Goal: Find specific page/section: Find specific page/section

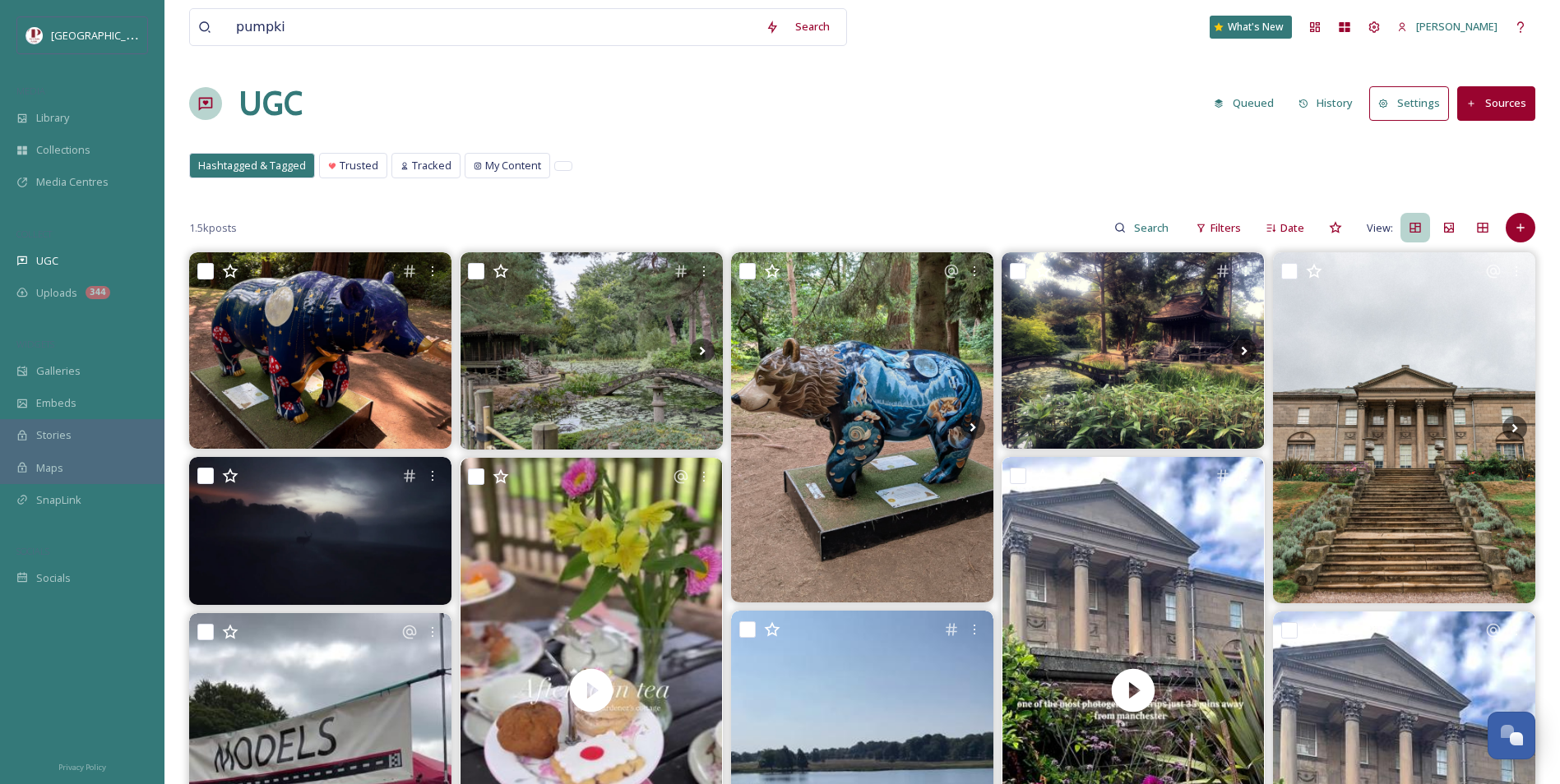
type input "pumpkin"
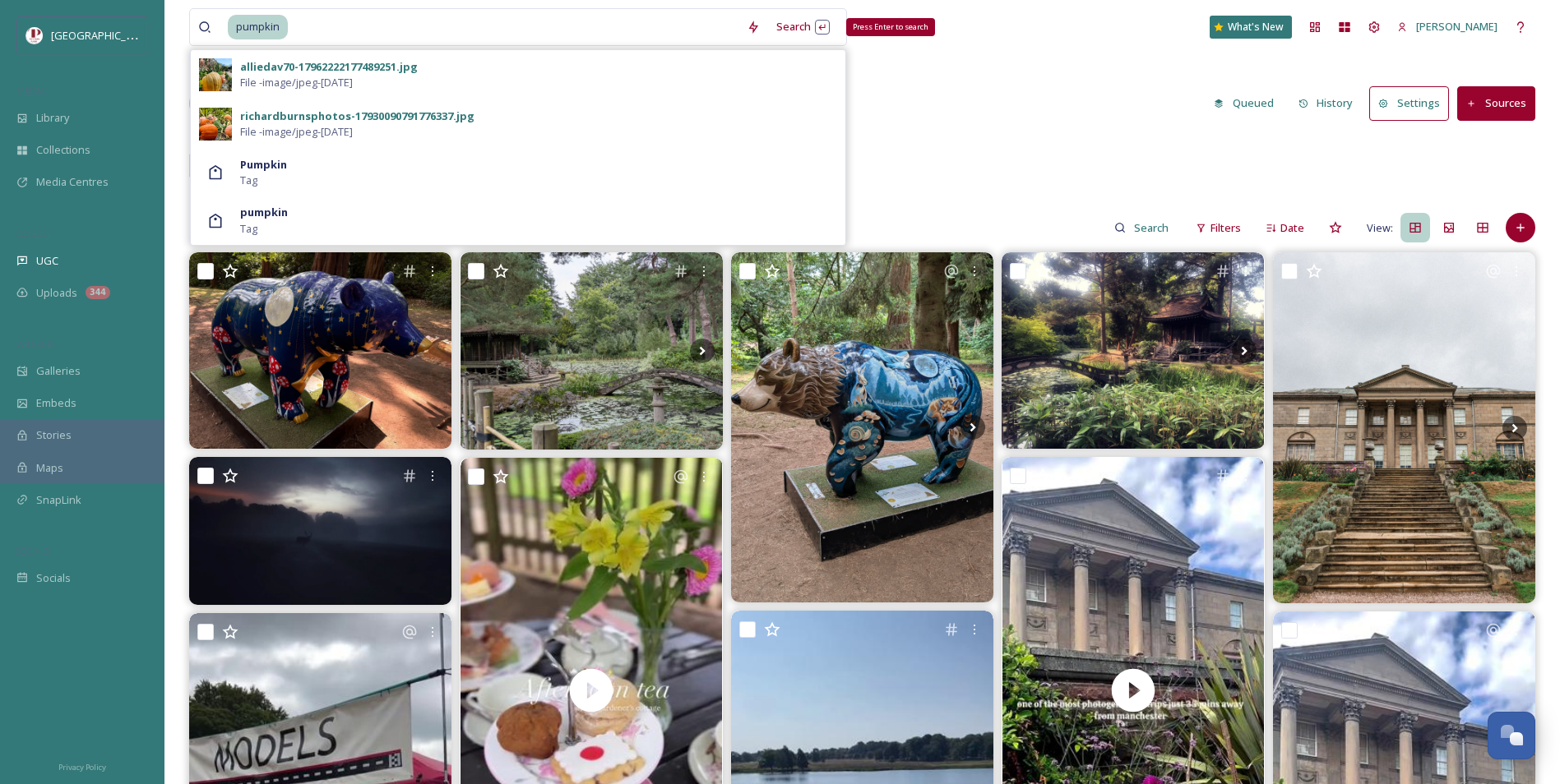
drag, startPoint x: 791, startPoint y: 26, endPoint x: 372, endPoint y: 185, distance: 448.2
click at [372, 185] on div "Pumpkin Tag" at bounding box center [539, 172] width 597 height 31
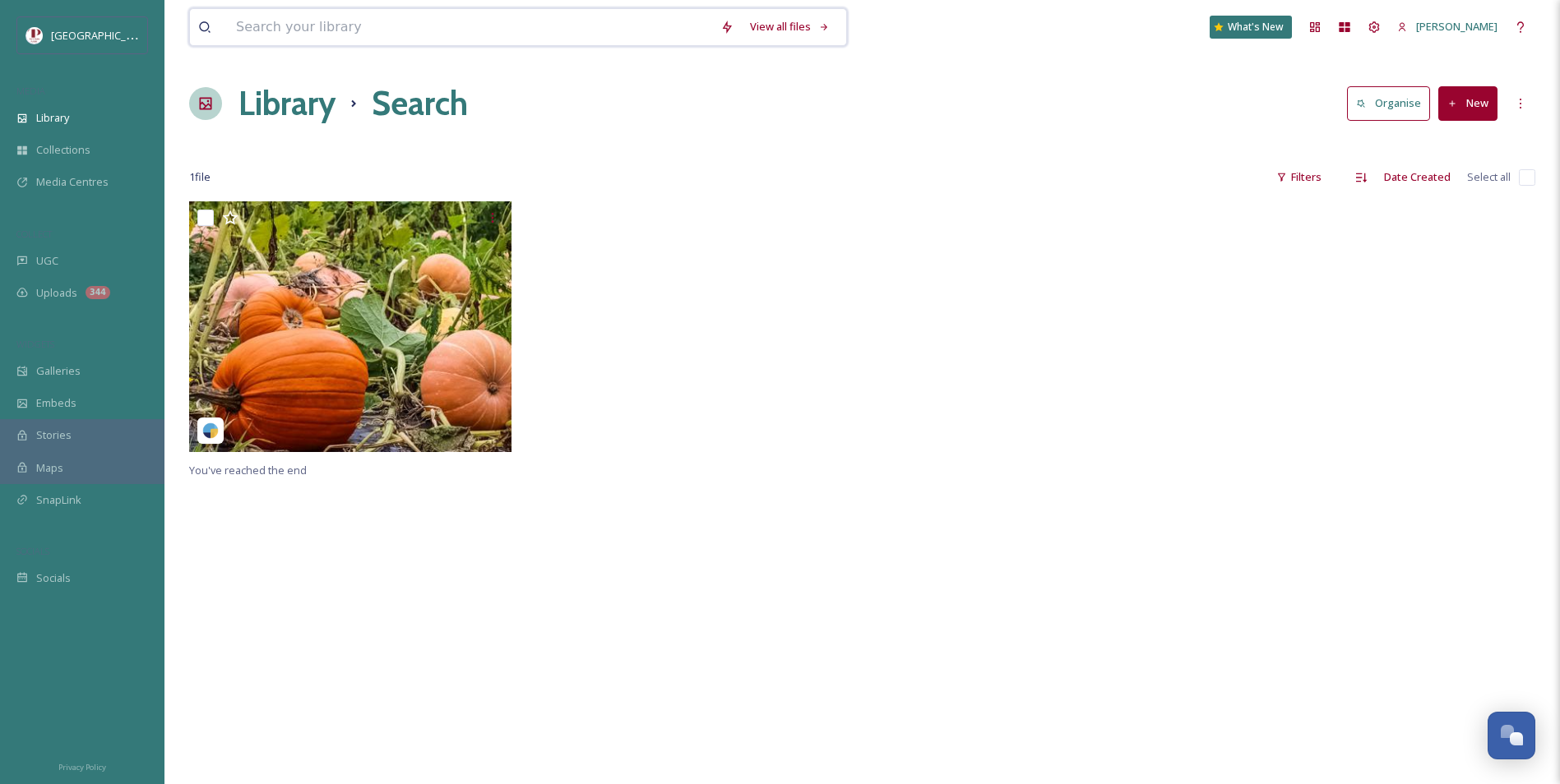
click at [372, 37] on input at bounding box center [470, 27] width 484 height 37
type input "pumpkin"
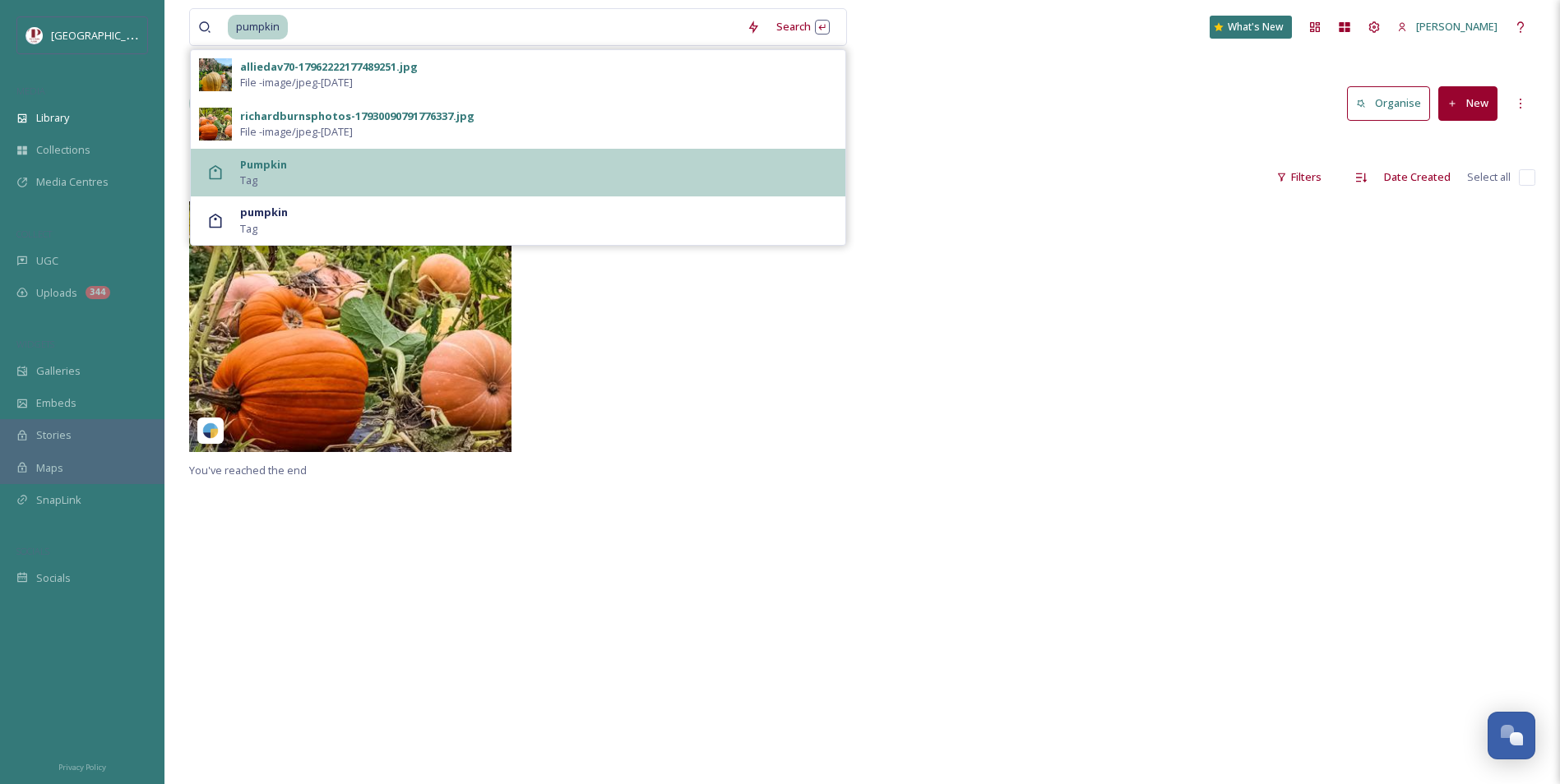
click at [345, 167] on div "Pumpkin Tag" at bounding box center [539, 172] width 597 height 31
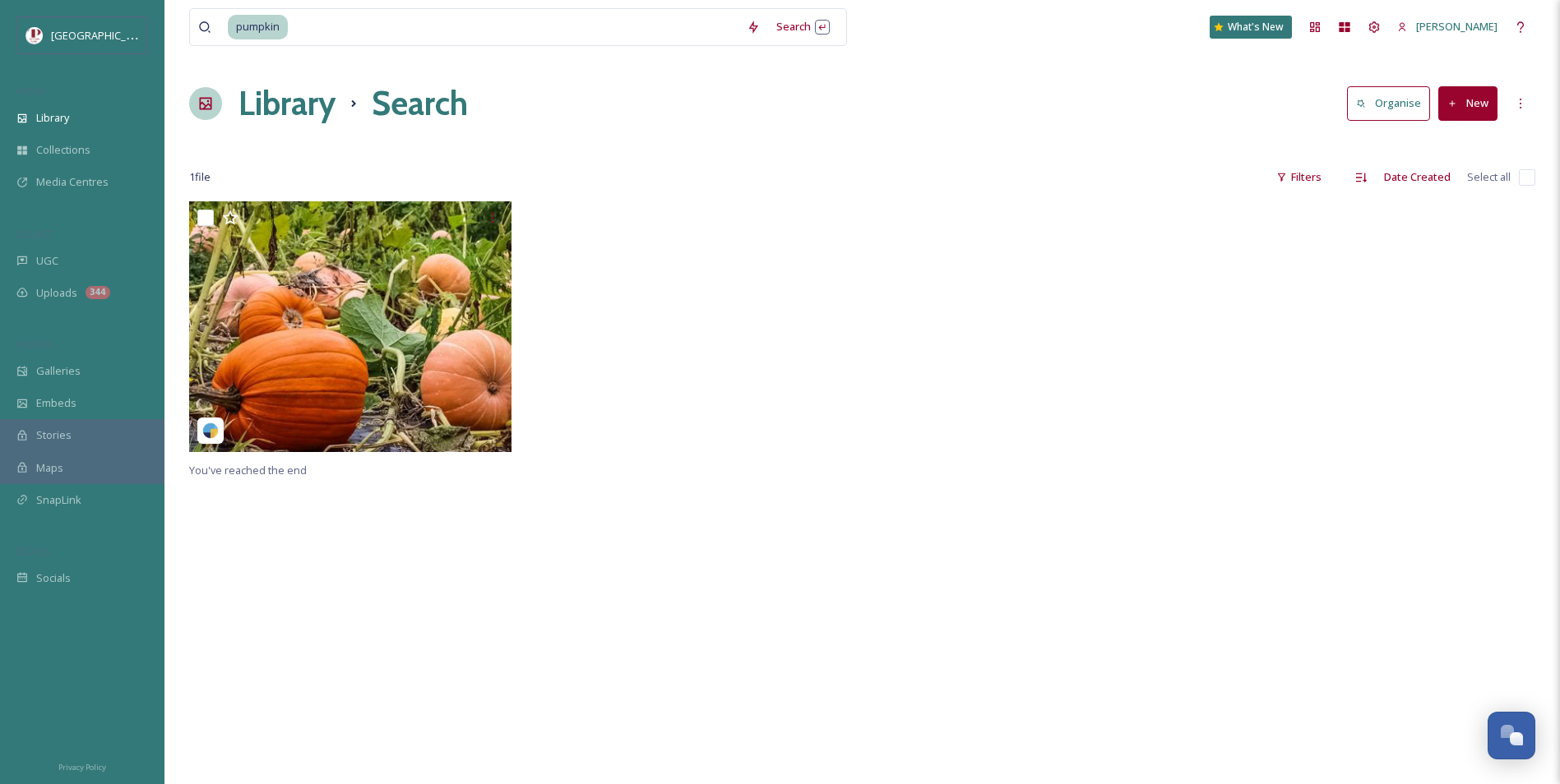
click at [74, 99] on div "MEDIA" at bounding box center [82, 91] width 165 height 21
click at [72, 104] on div "Library" at bounding box center [82, 118] width 165 height 32
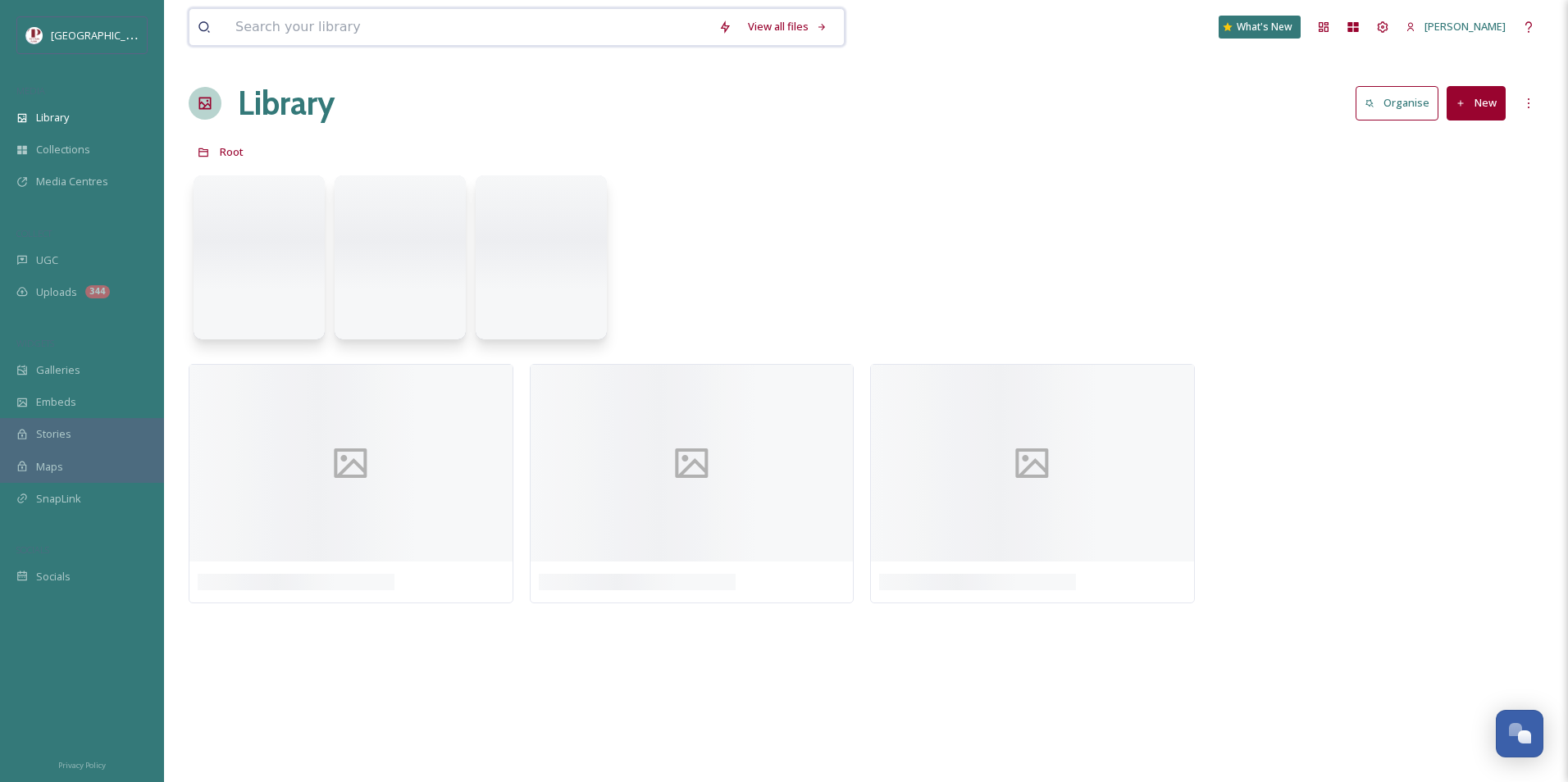
click at [410, 21] on input at bounding box center [468, 27] width 483 height 36
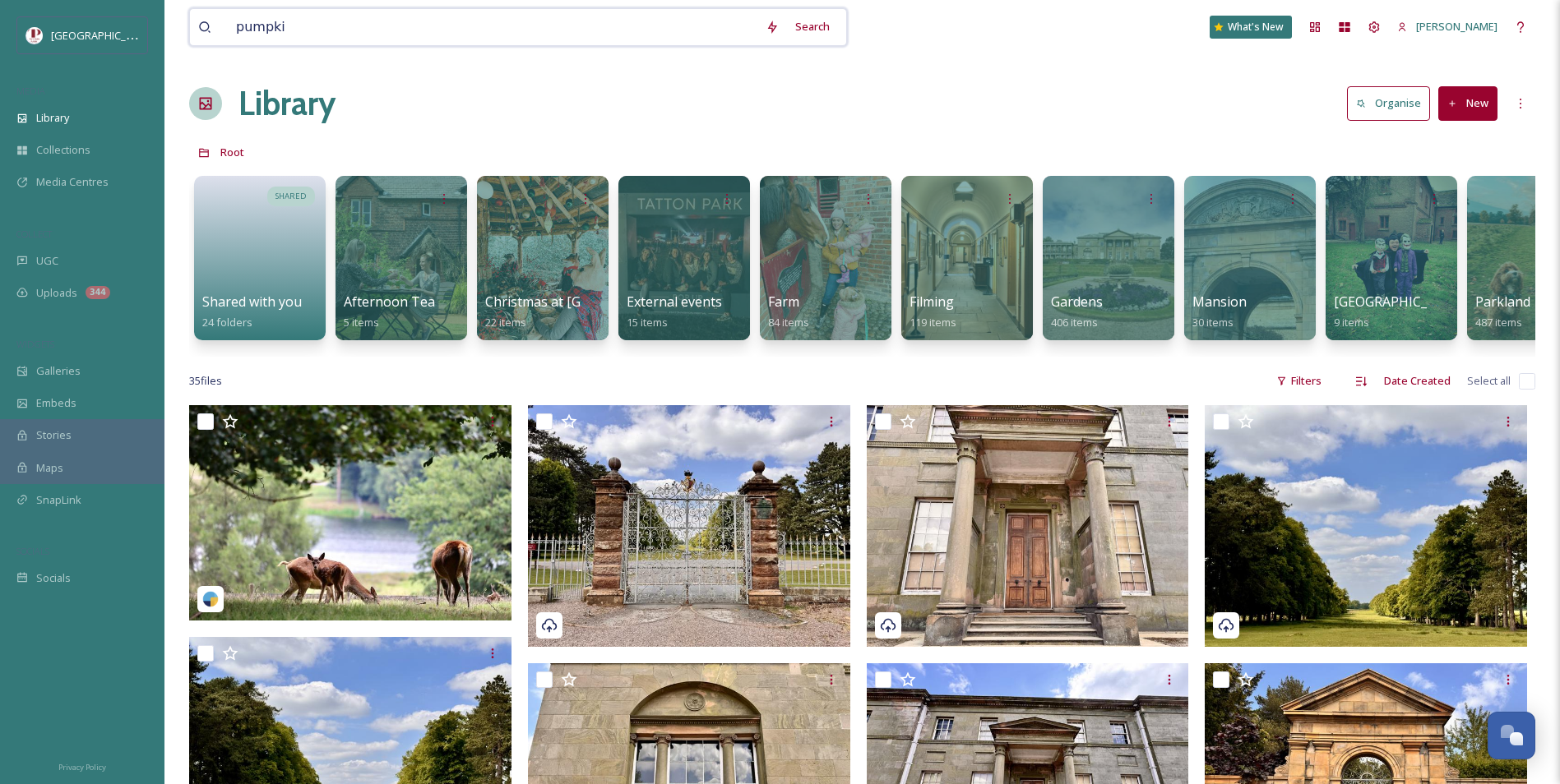
type input "pumpkin"
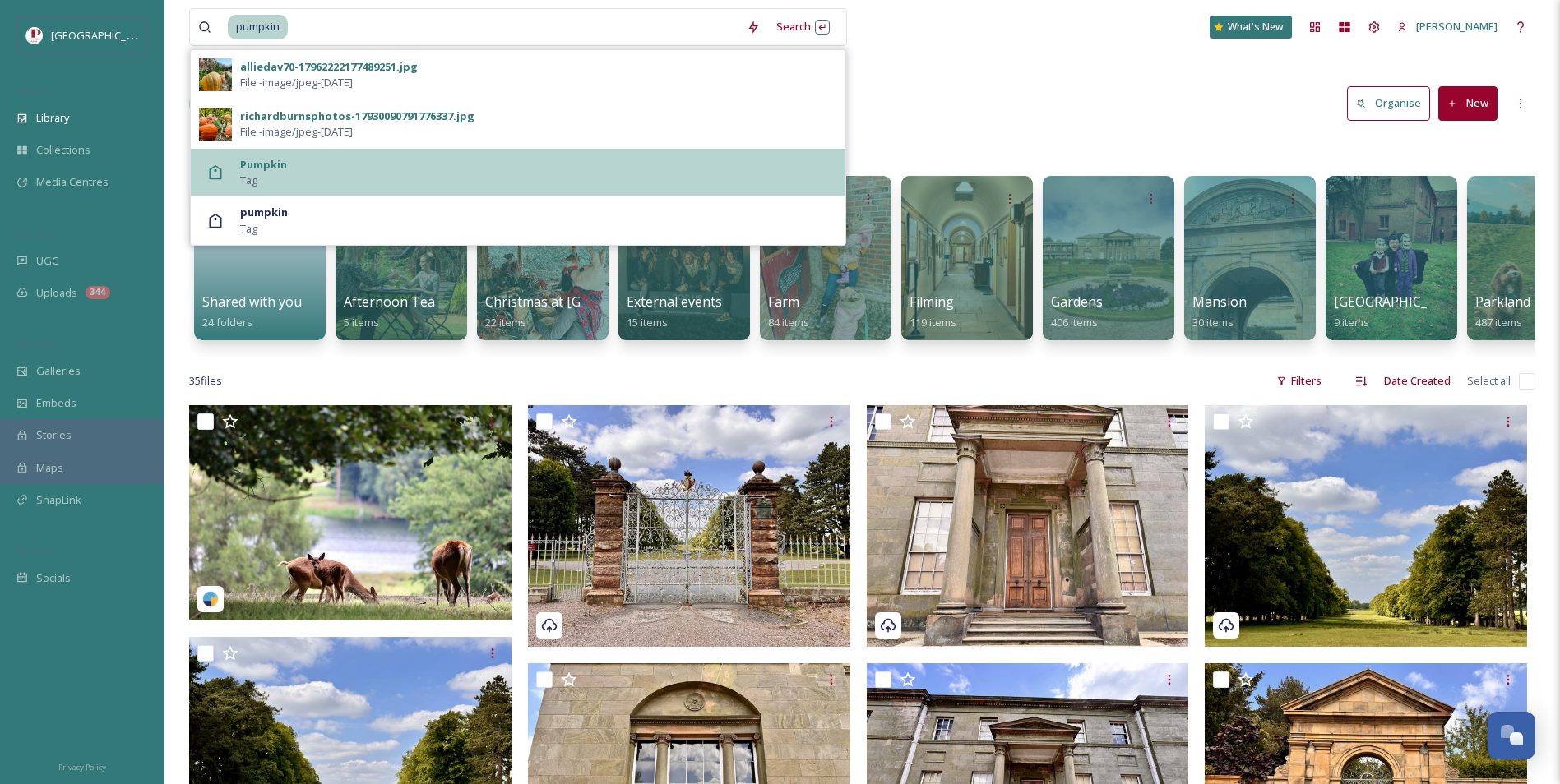
click at [331, 173] on div "Pumpkin Tag" at bounding box center [539, 172] width 597 height 31
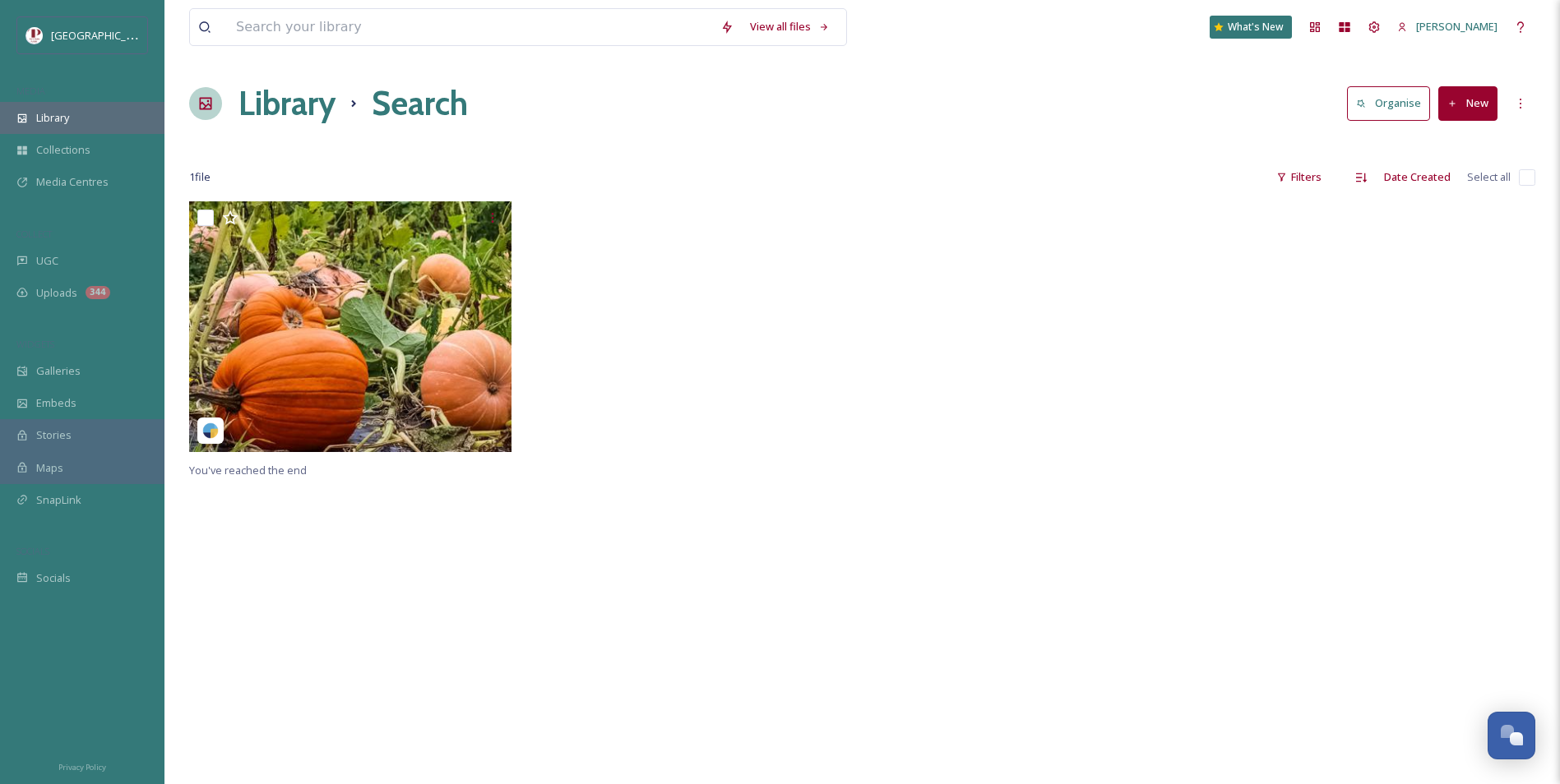
click at [69, 118] on span "Library" at bounding box center [53, 118] width 33 height 15
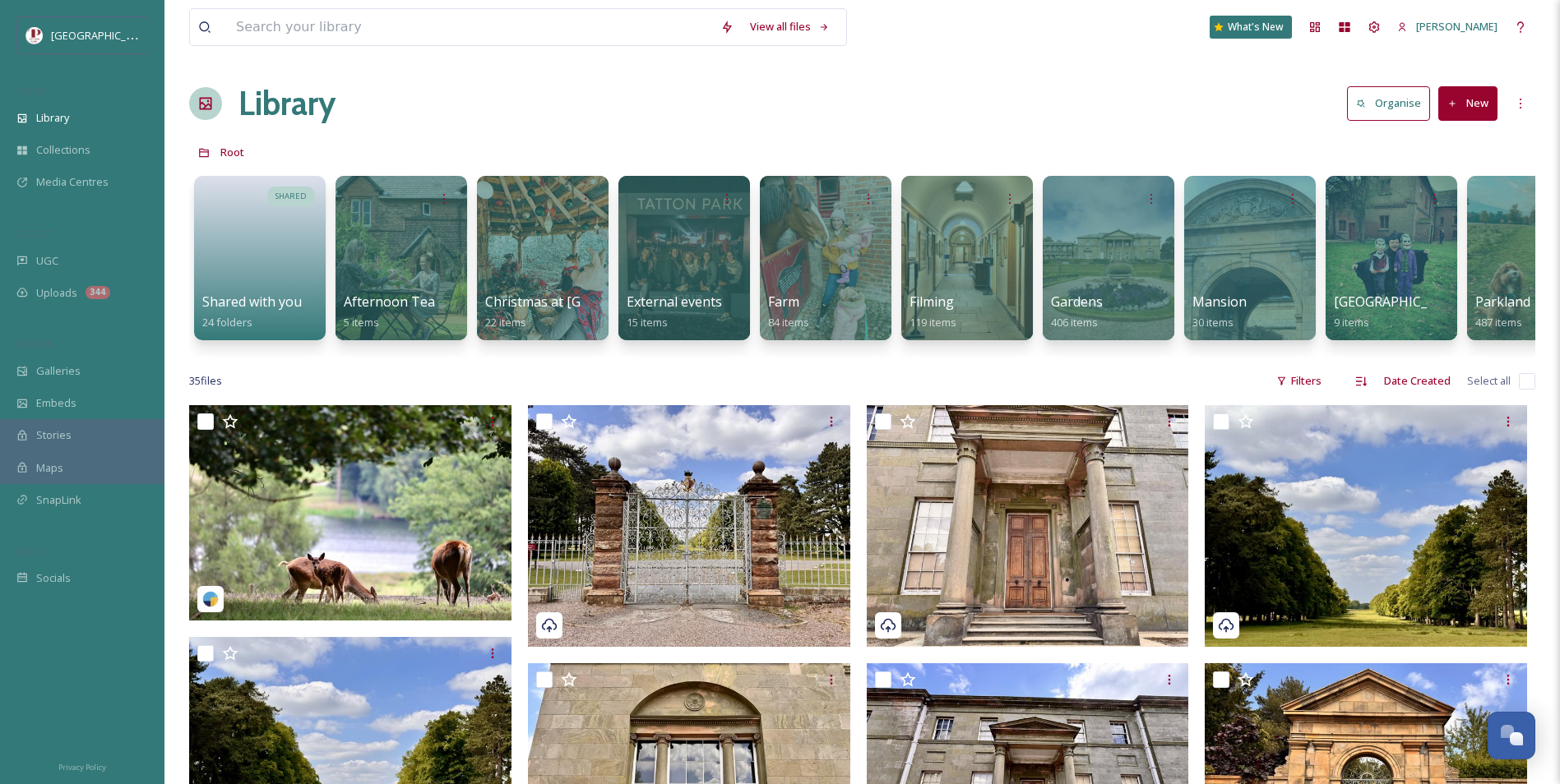
drag, startPoint x: 839, startPoint y: 269, endPoint x: 725, endPoint y: 105, distance: 199.7
click at [725, 105] on div "Library Organise New" at bounding box center [862, 104] width 1347 height 49
drag, startPoint x: 43, startPoint y: 256, endPoint x: 31, endPoint y: 251, distance: 13.0
click at [31, 251] on div "UGC" at bounding box center [82, 261] width 165 height 32
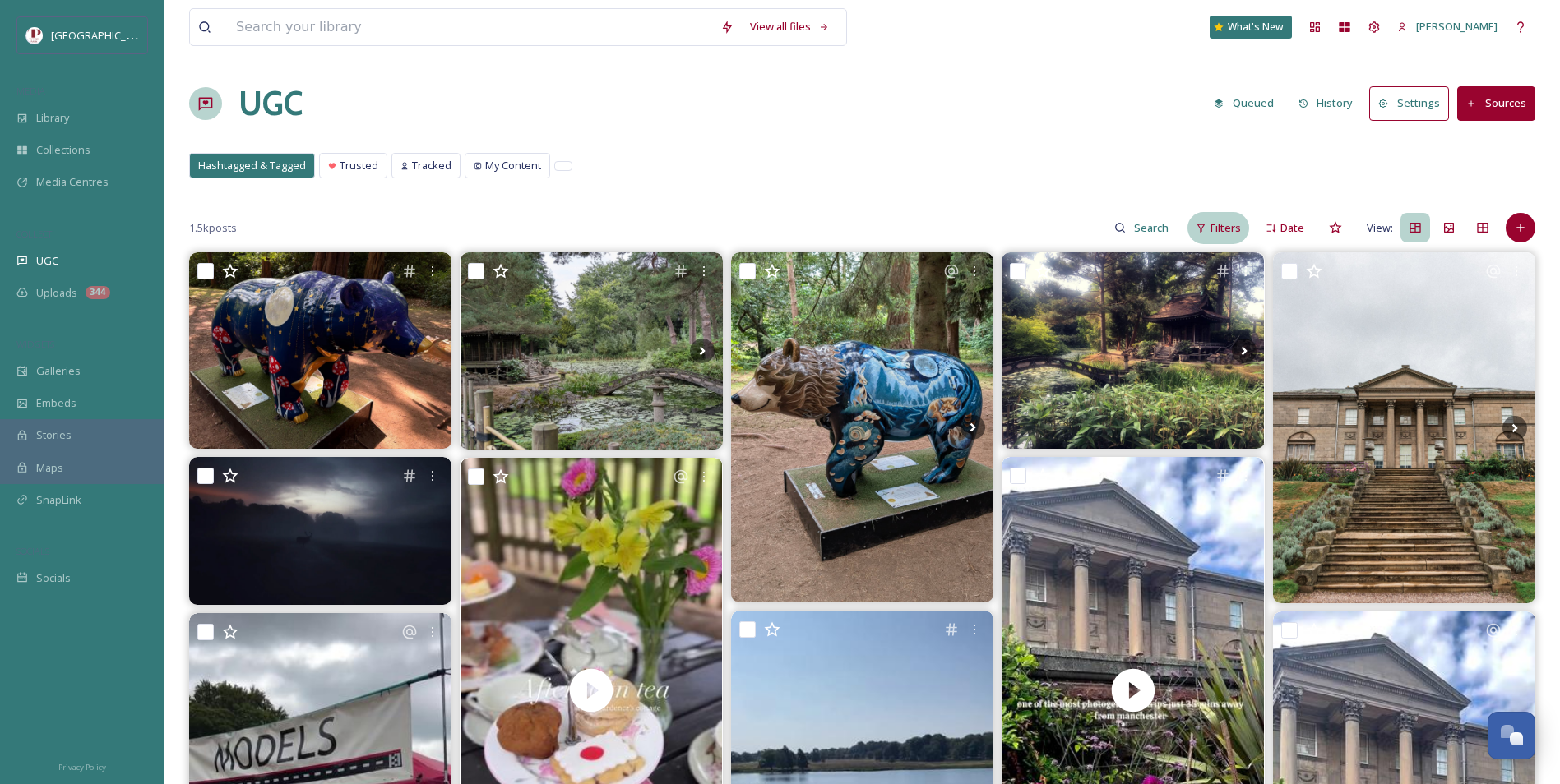
click at [1230, 232] on span "Filters" at bounding box center [1226, 228] width 31 height 15
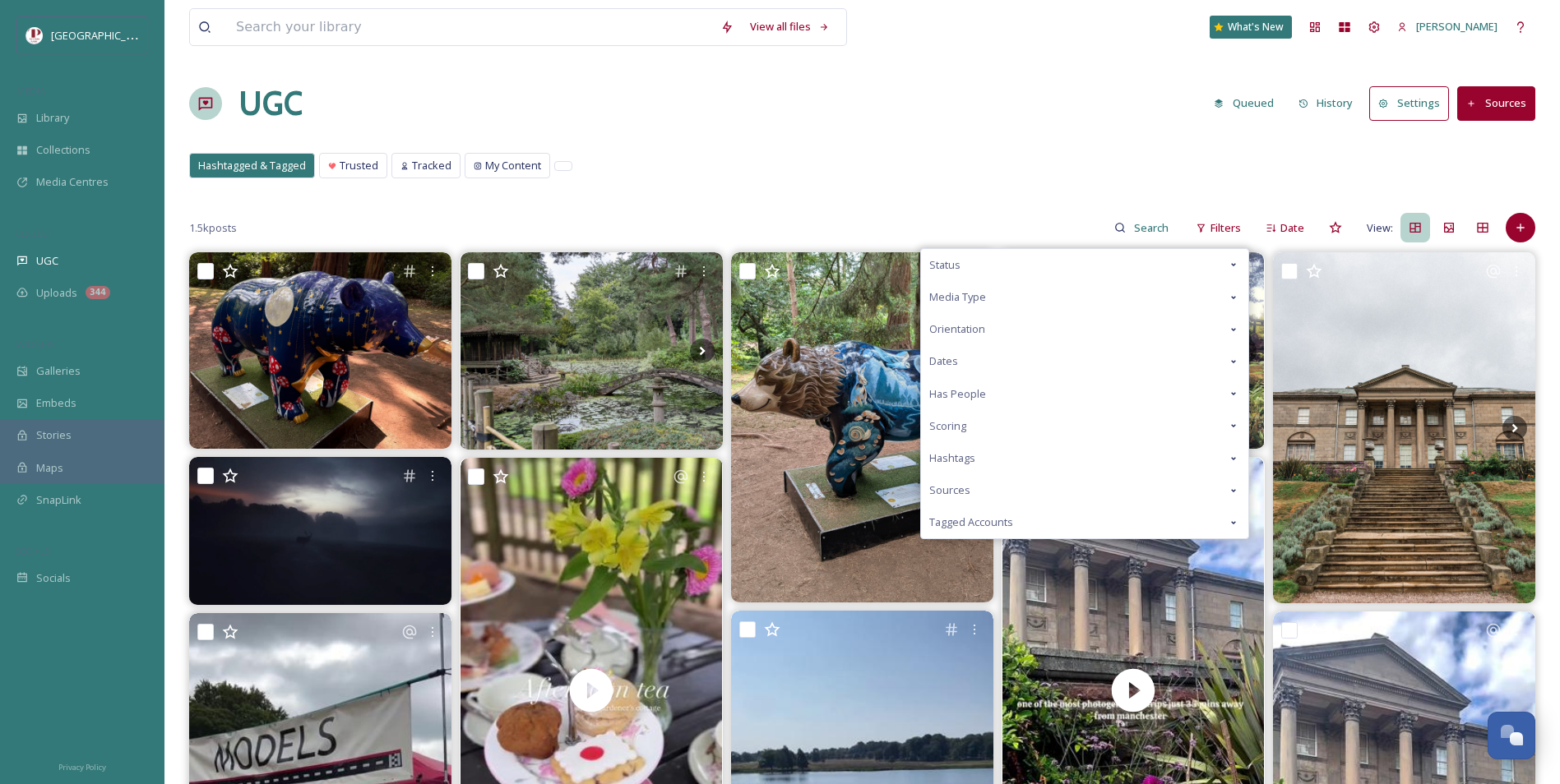
click at [973, 255] on div "Status" at bounding box center [1084, 265] width 327 height 32
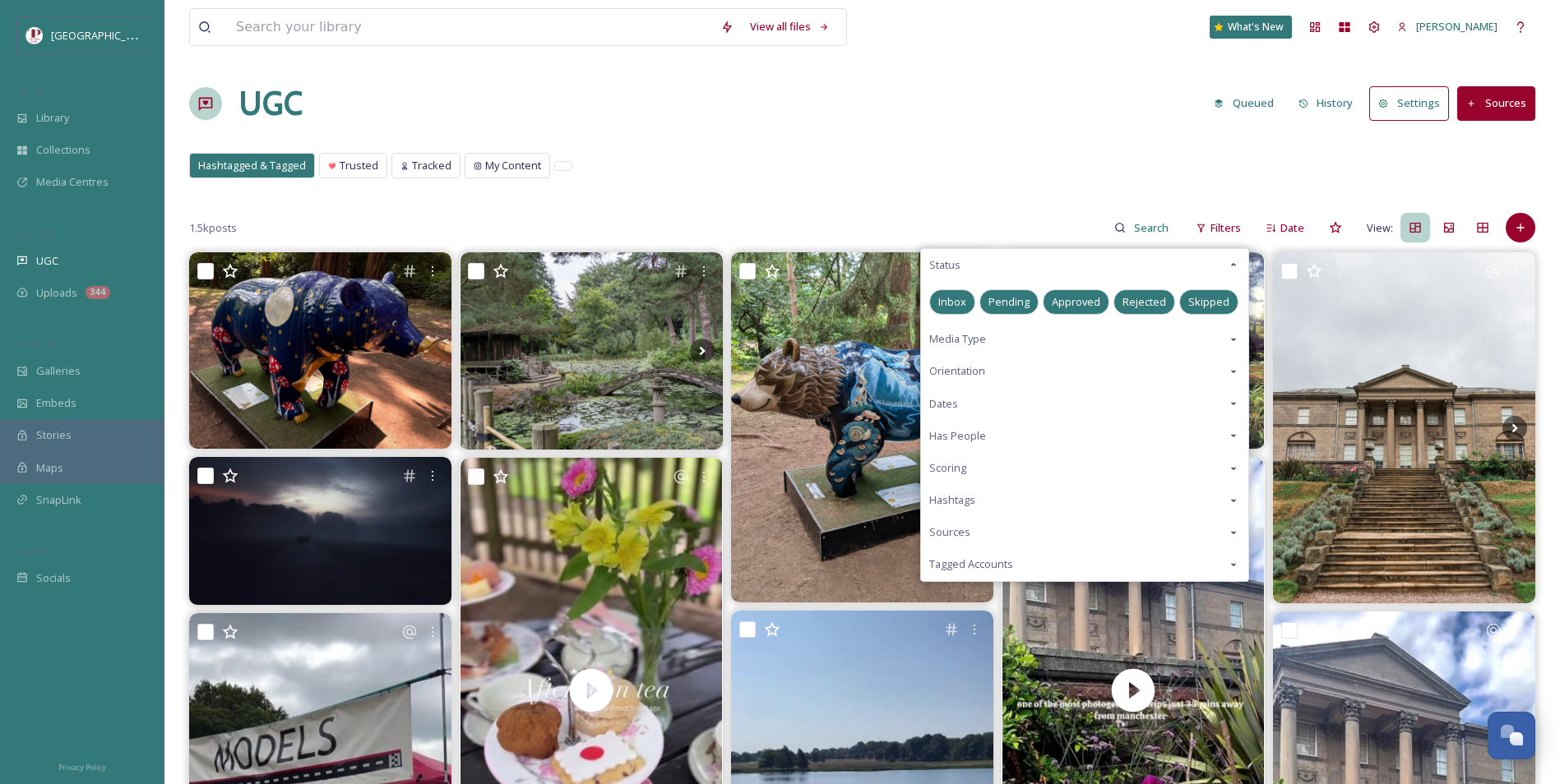
click at [1013, 307] on span "Pending" at bounding box center [1009, 302] width 41 height 15
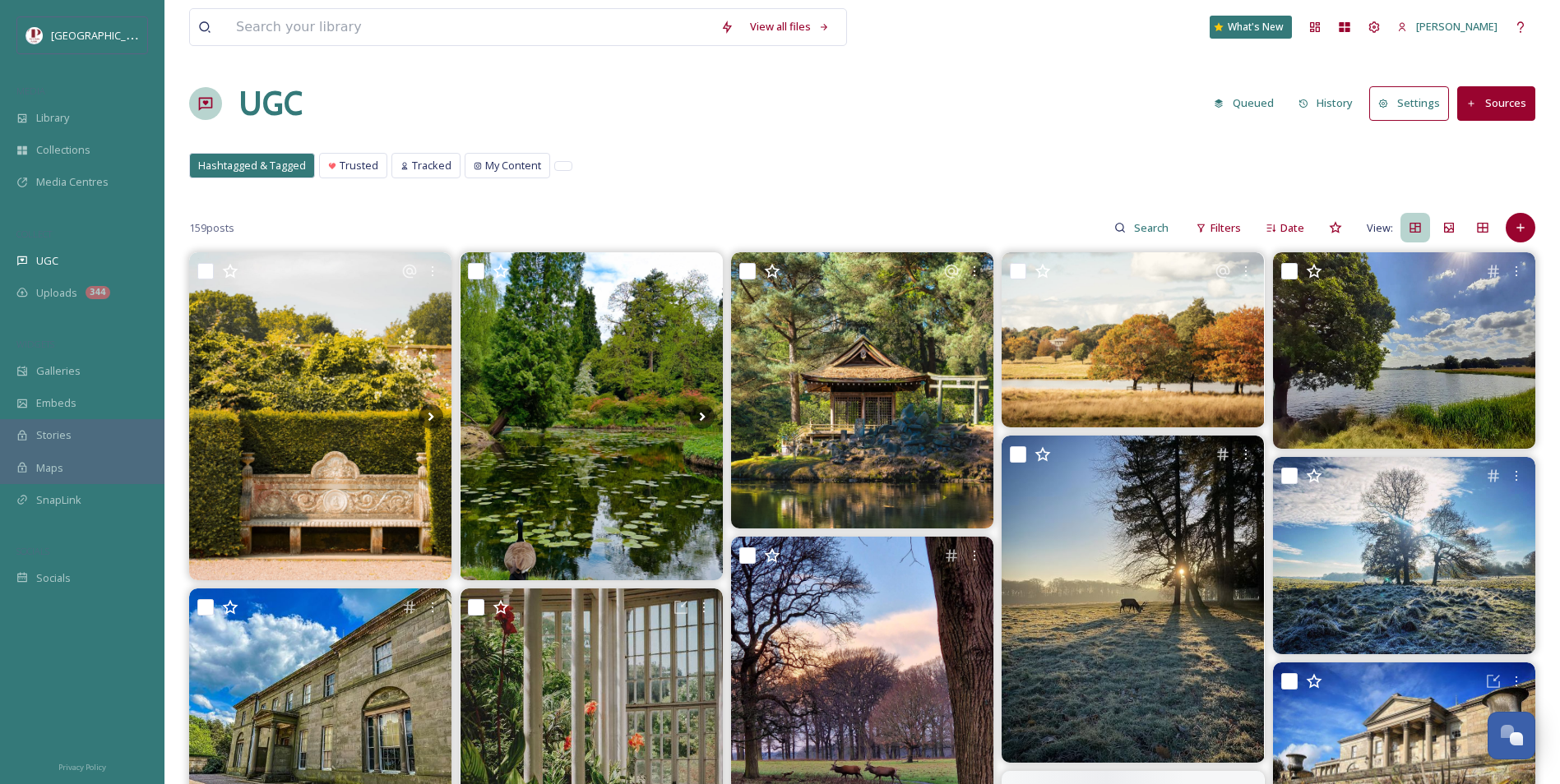
click at [1040, 156] on div "Hashtagged & Tagged Trusted Tracked My Content Hashtagged & Tagged Trusted Trac…" at bounding box center [862, 170] width 1347 height 34
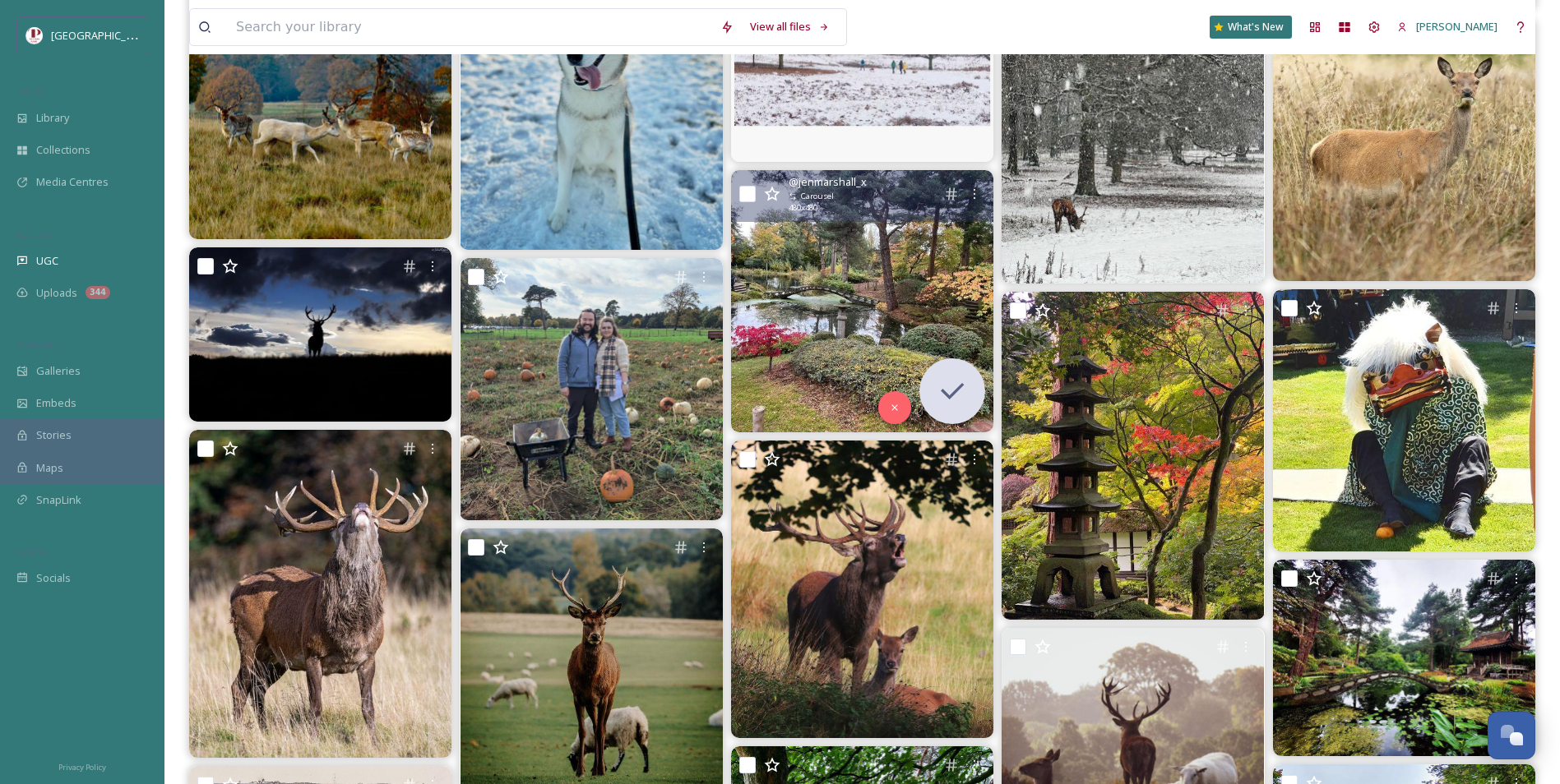
scroll to position [2713, 0]
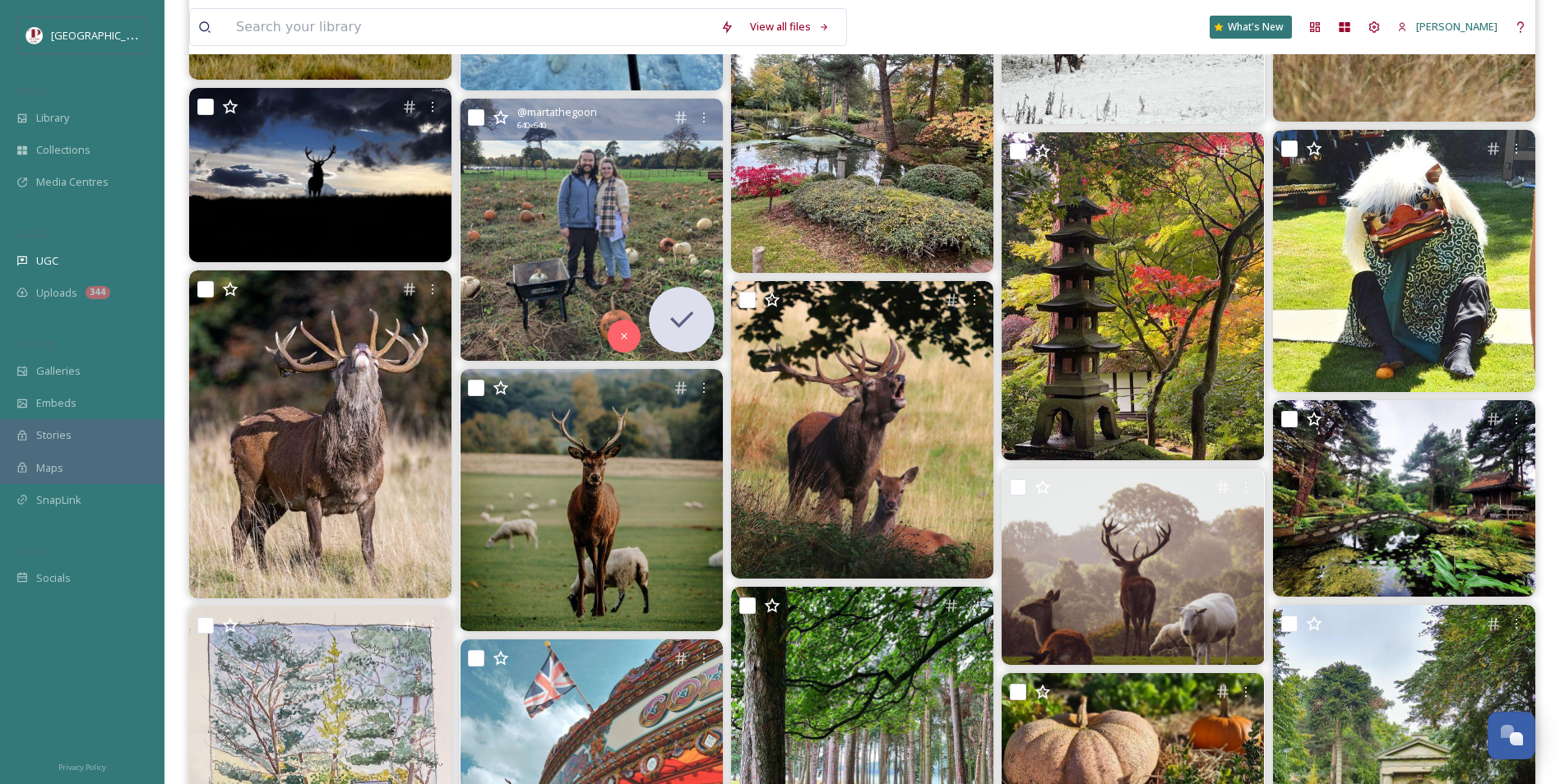
click at [662, 234] on img at bounding box center [591, 229] width 263 height 262
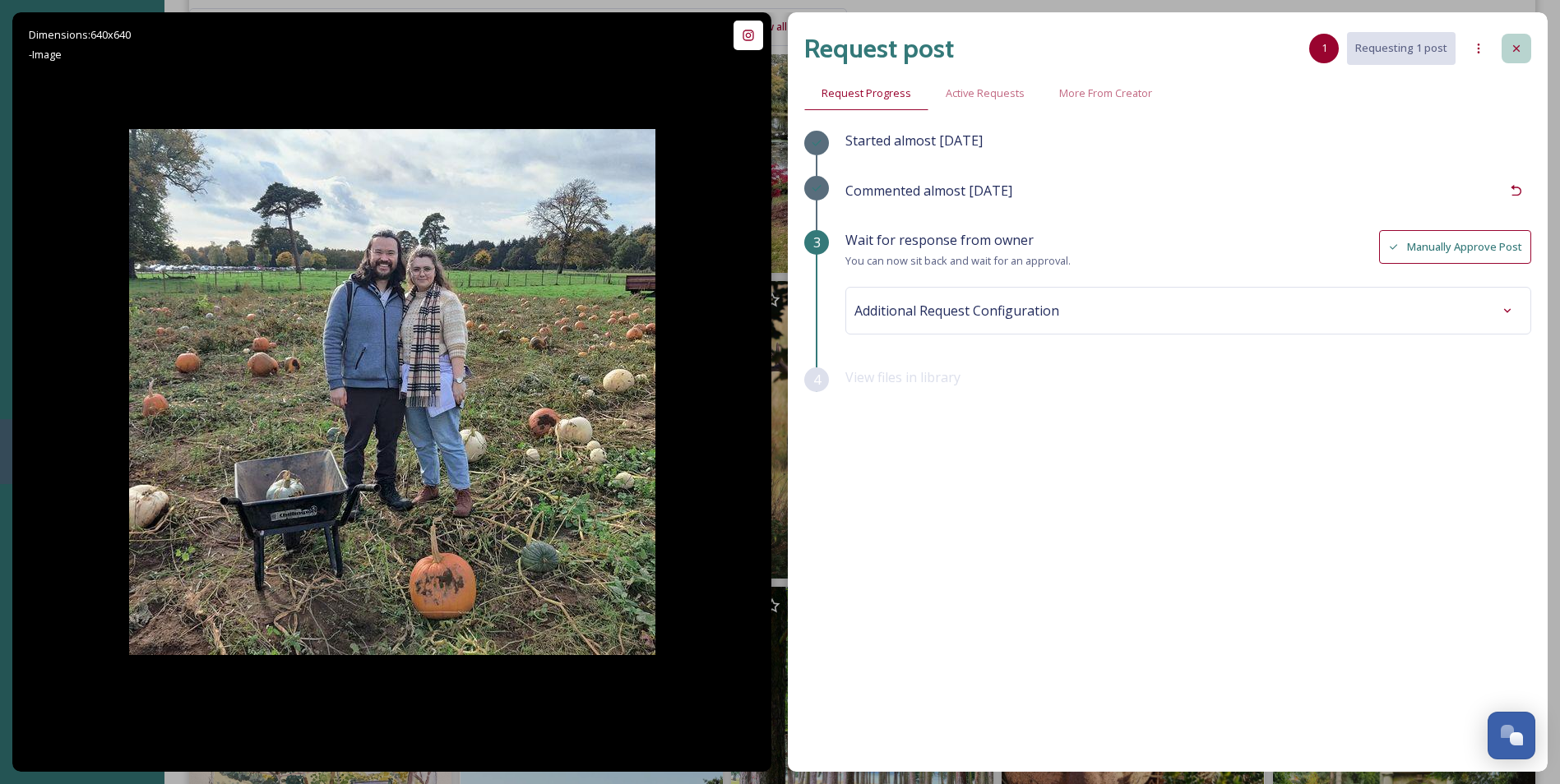
click at [1505, 43] on div at bounding box center [1516, 48] width 30 height 30
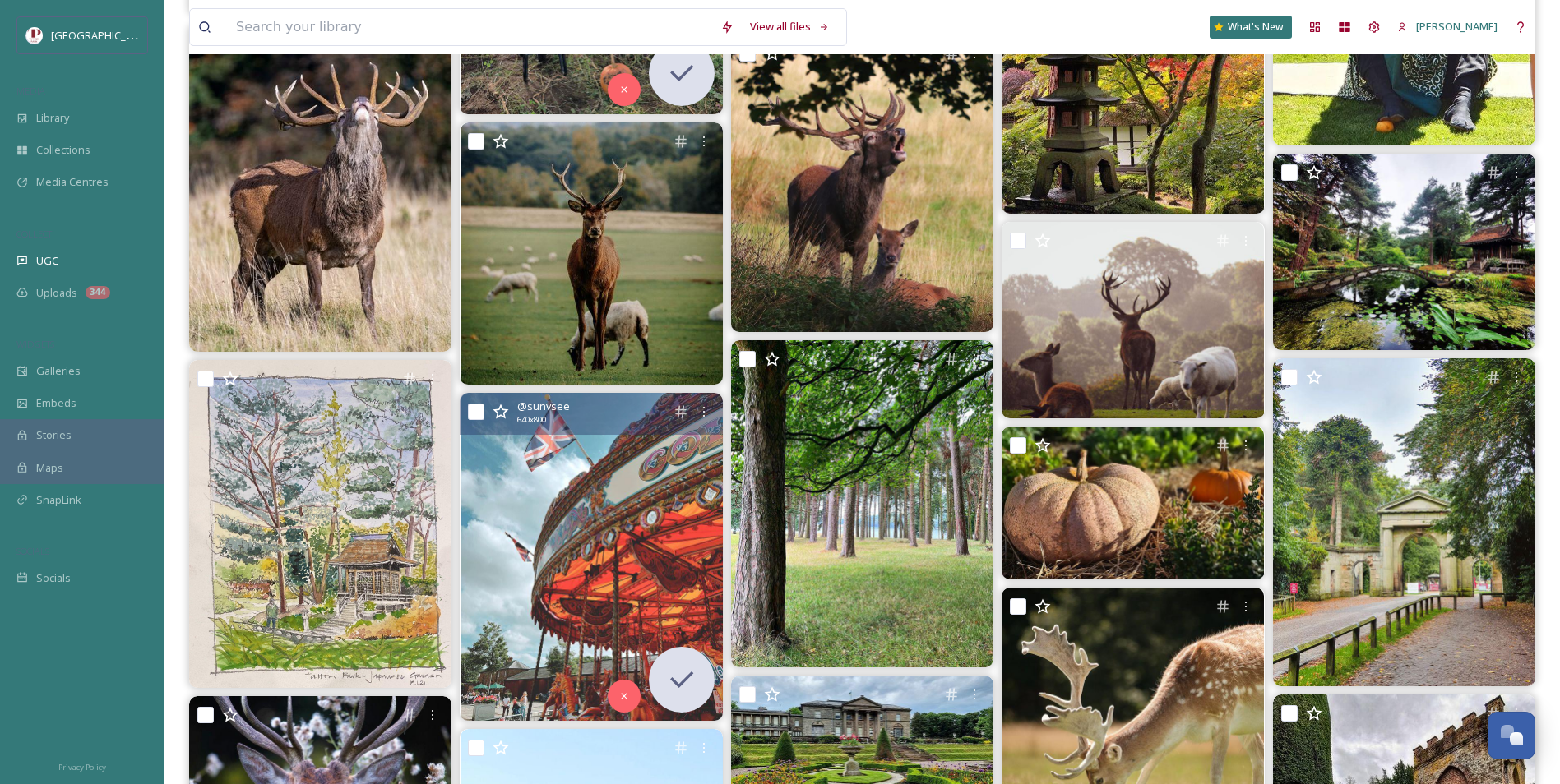
scroll to position [3289, 0]
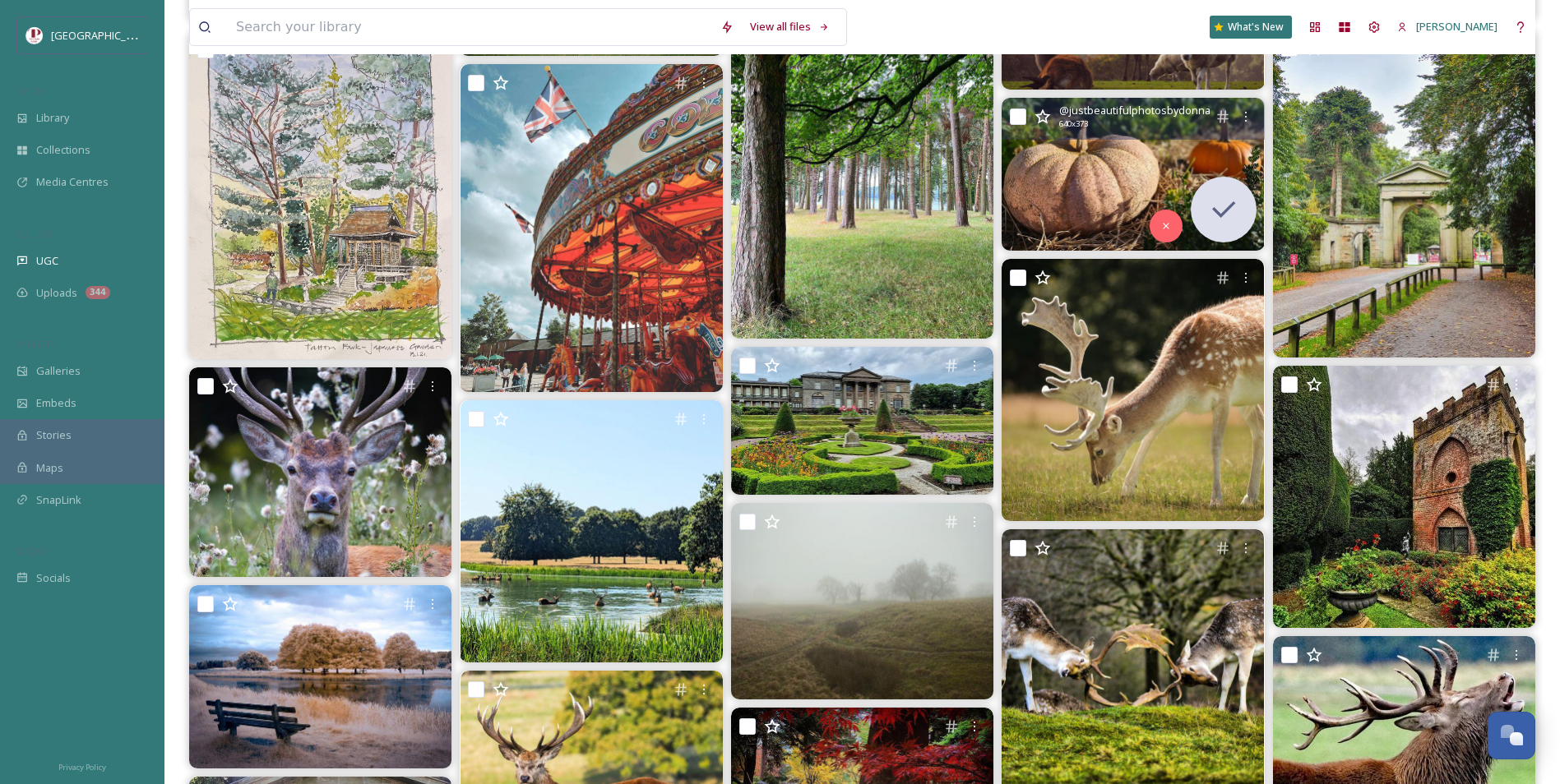
click at [1110, 155] on img at bounding box center [1133, 174] width 263 height 153
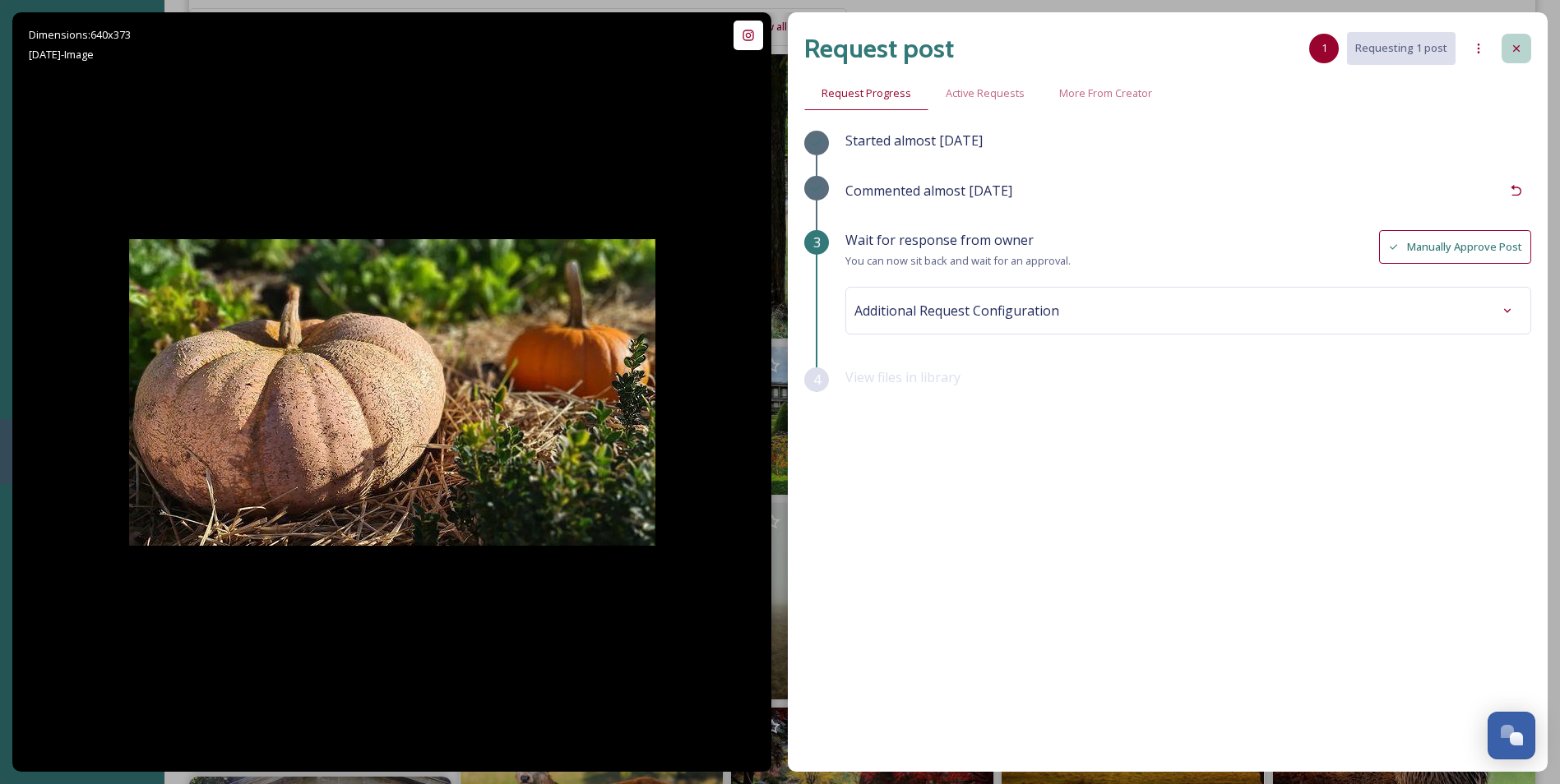
click at [1530, 41] on div at bounding box center [1516, 48] width 30 height 30
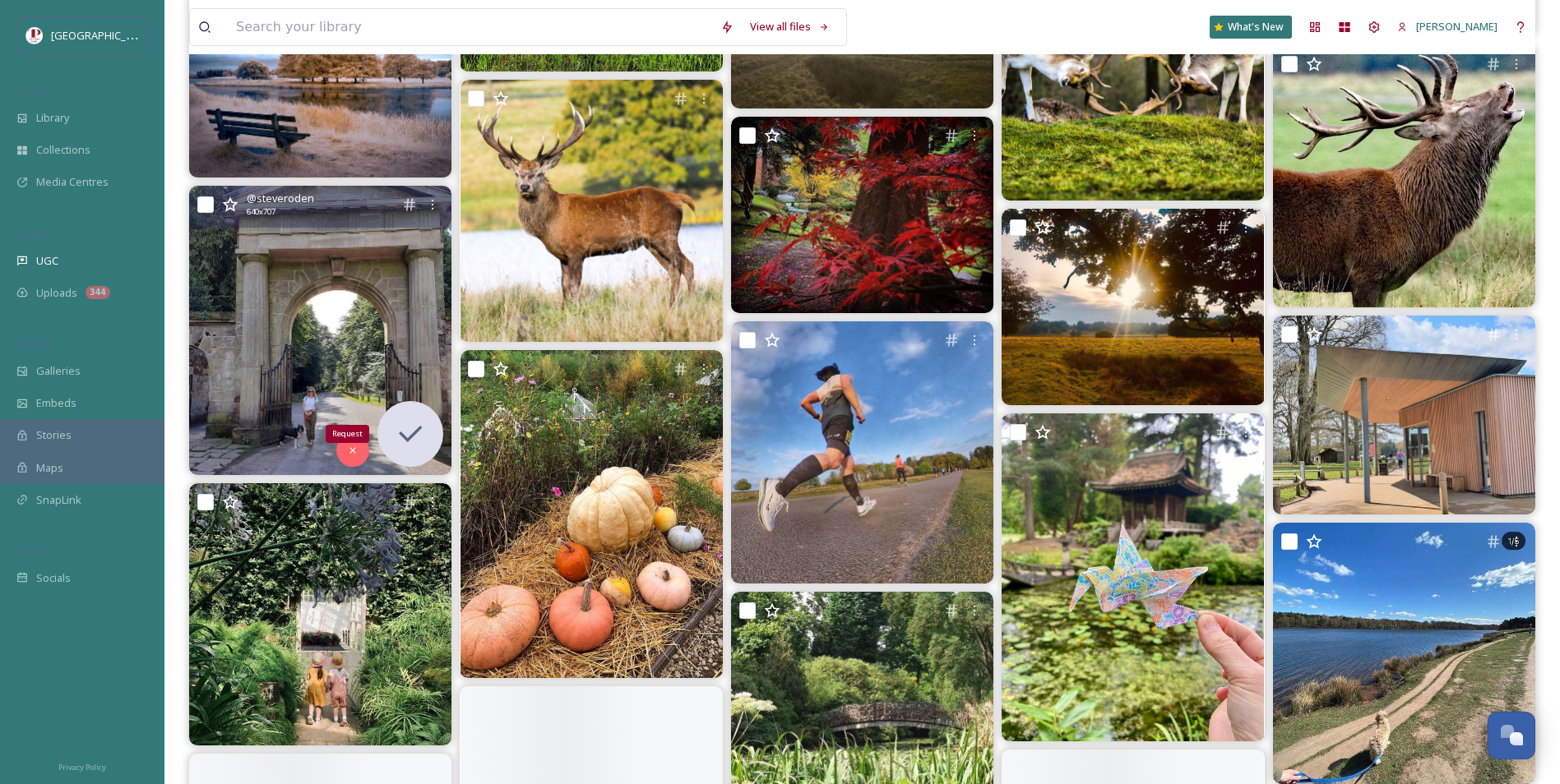
scroll to position [3946, 0]
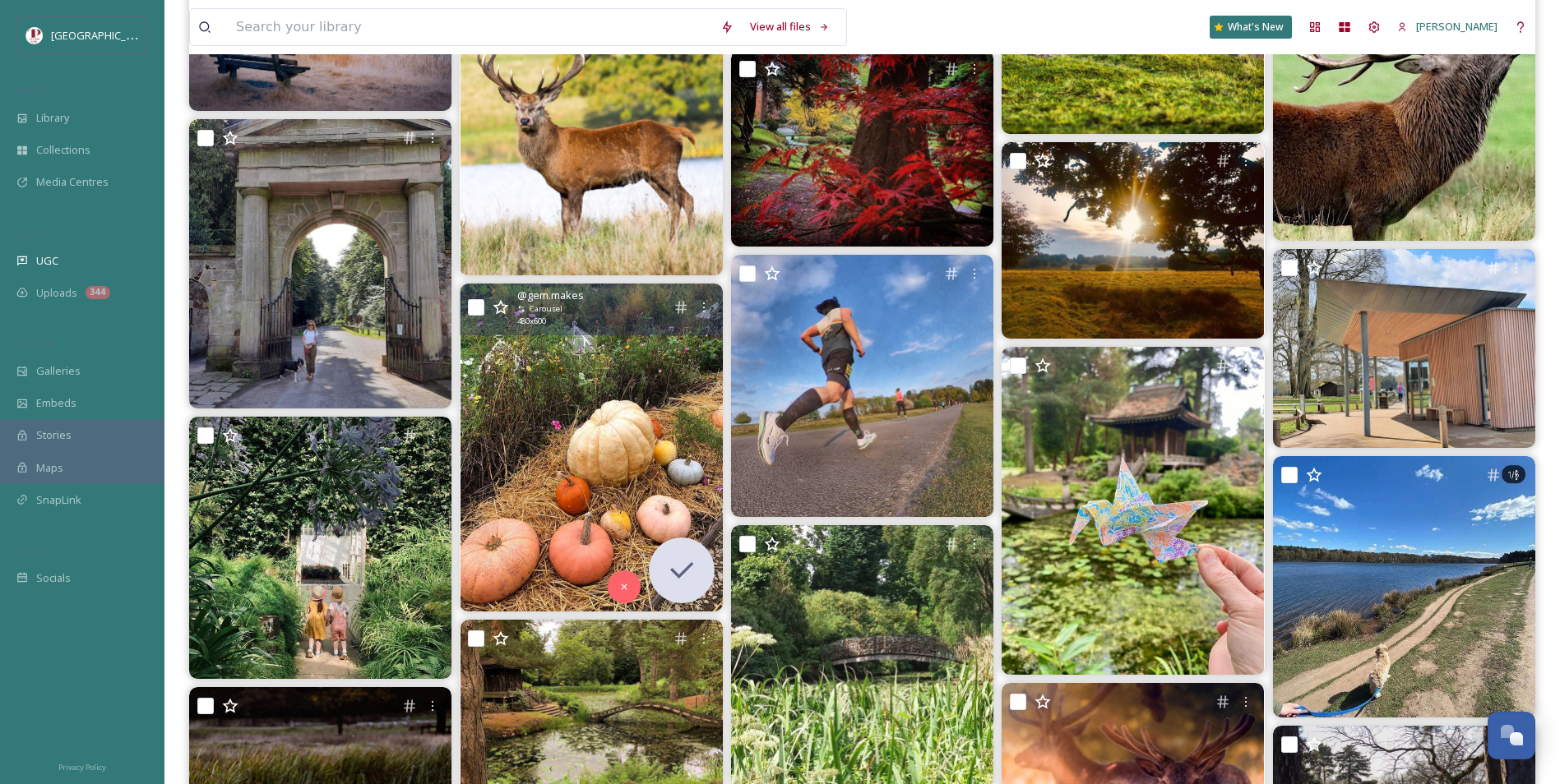
click at [622, 438] on img at bounding box center [591, 448] width 263 height 328
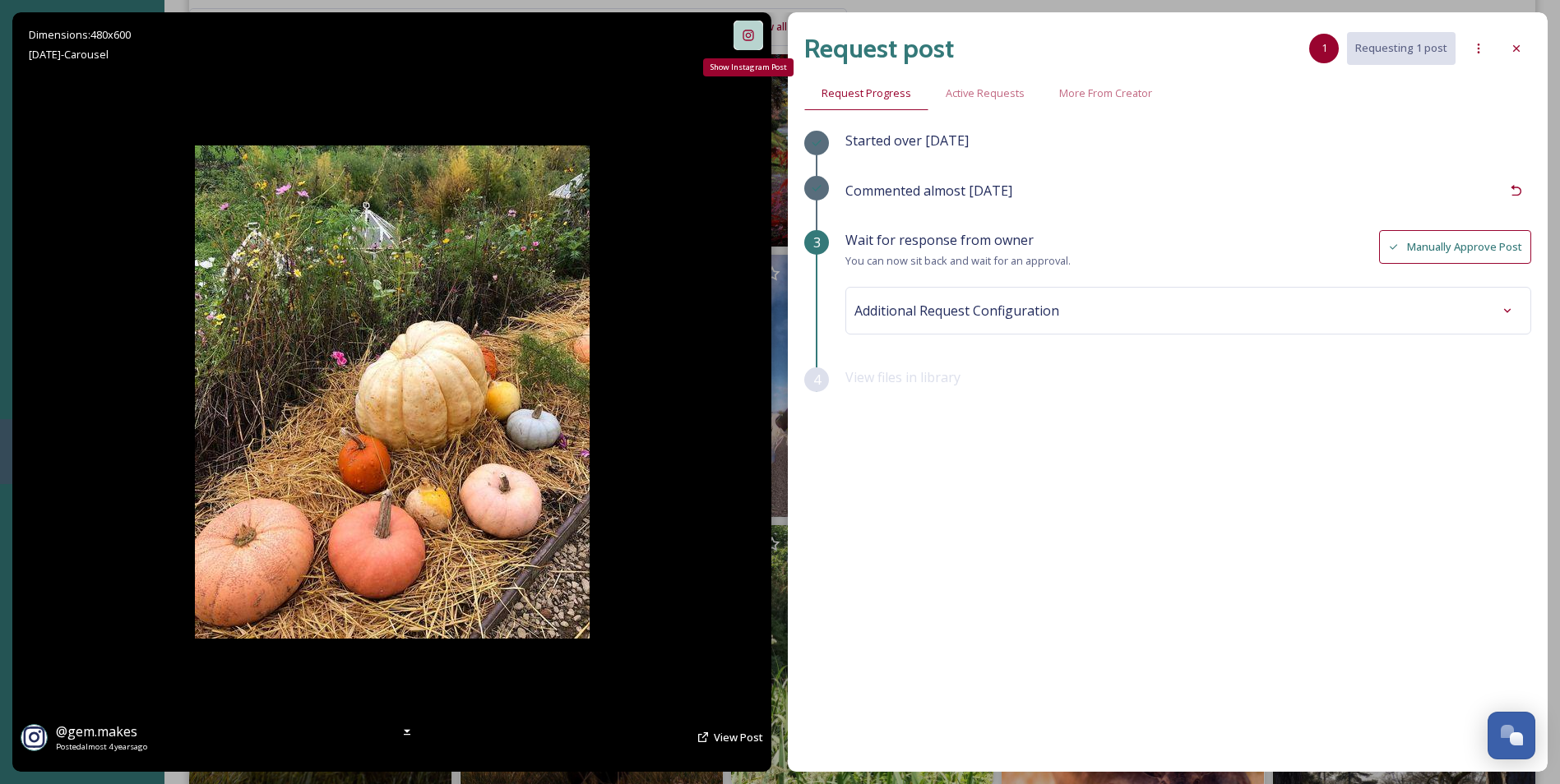
click at [756, 25] on div "Show Instagram Post" at bounding box center [748, 35] width 30 height 30
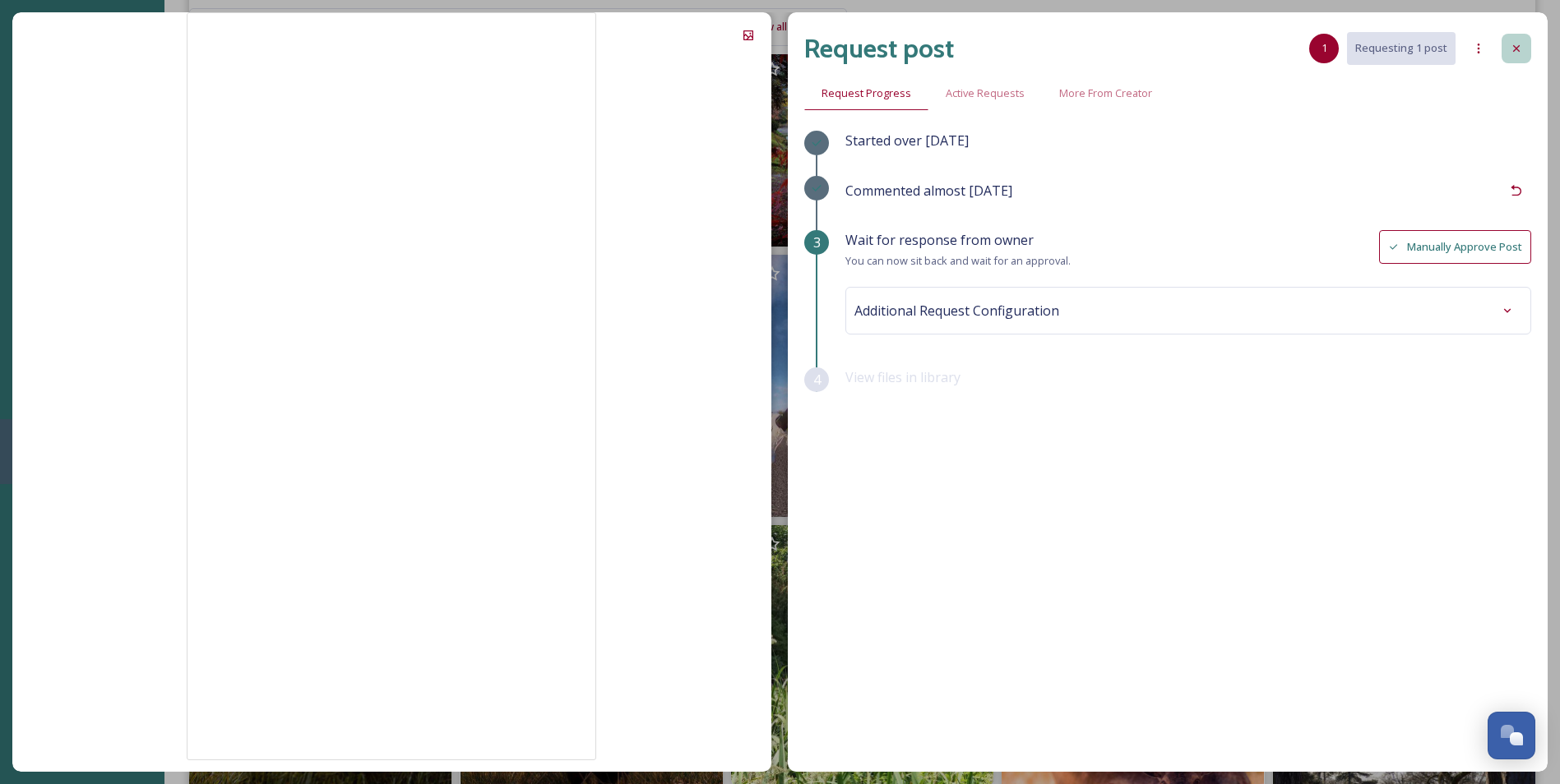
click at [1527, 45] on div at bounding box center [1516, 48] width 30 height 30
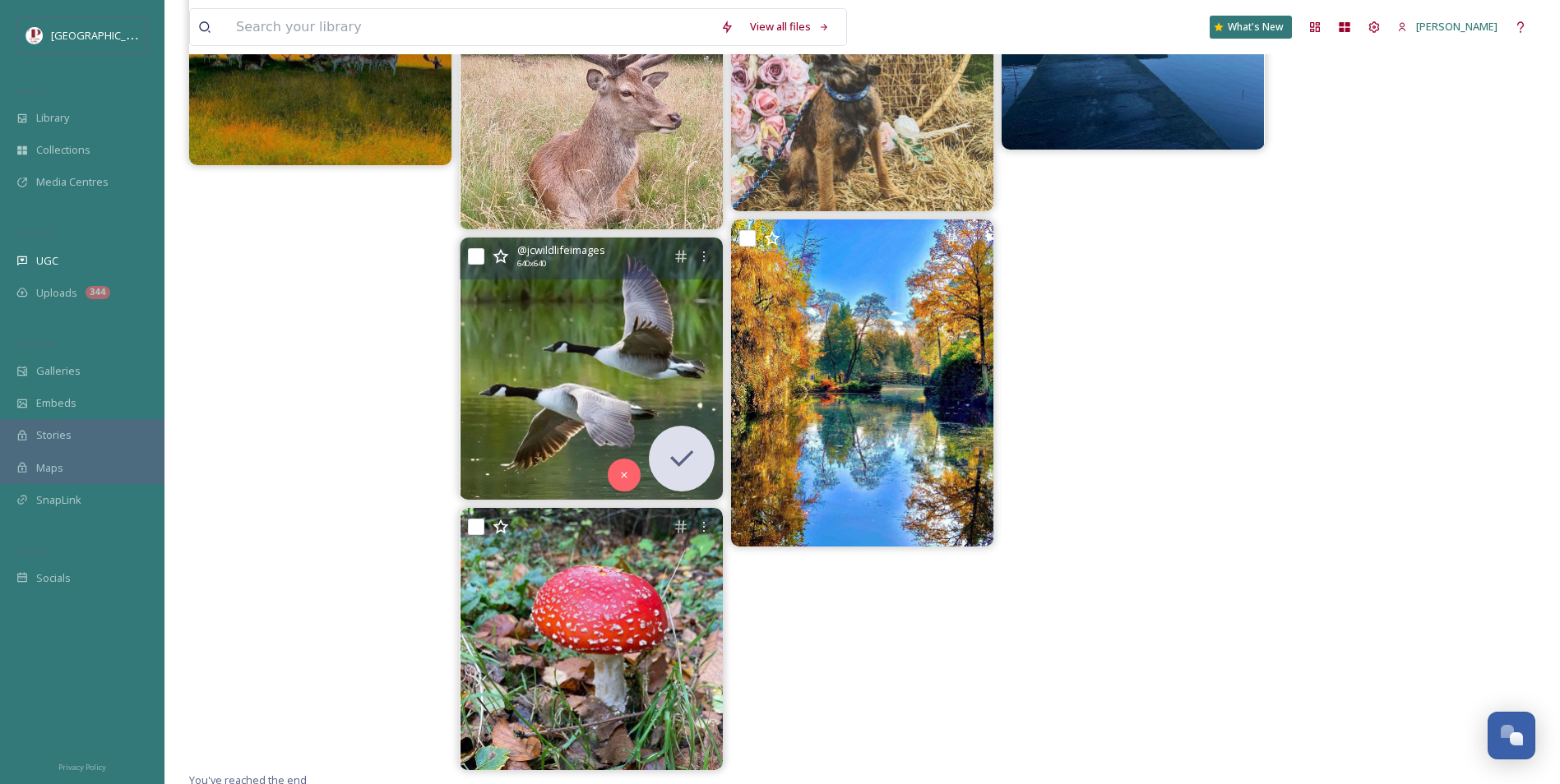
scroll to position [8475, 0]
